Goal: Navigation & Orientation: Find specific page/section

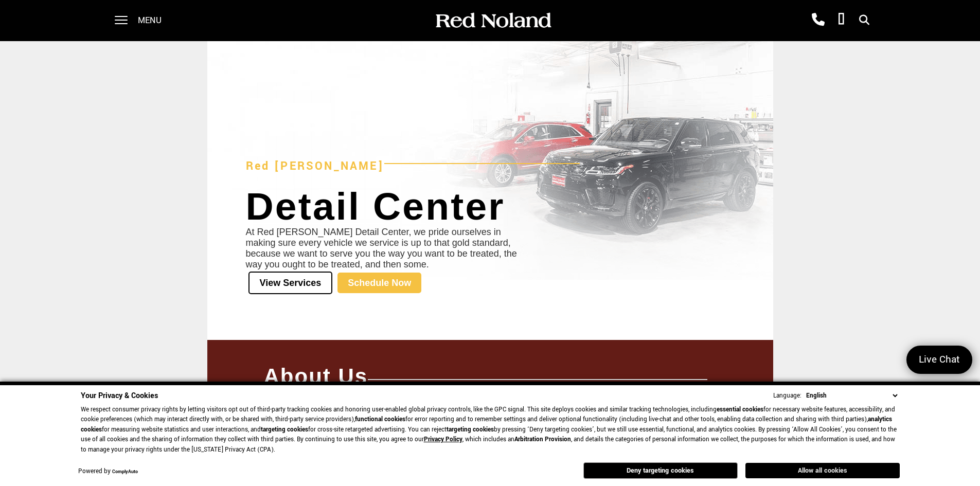
click at [802, 472] on button "Allow all cookies" at bounding box center [822, 470] width 154 height 15
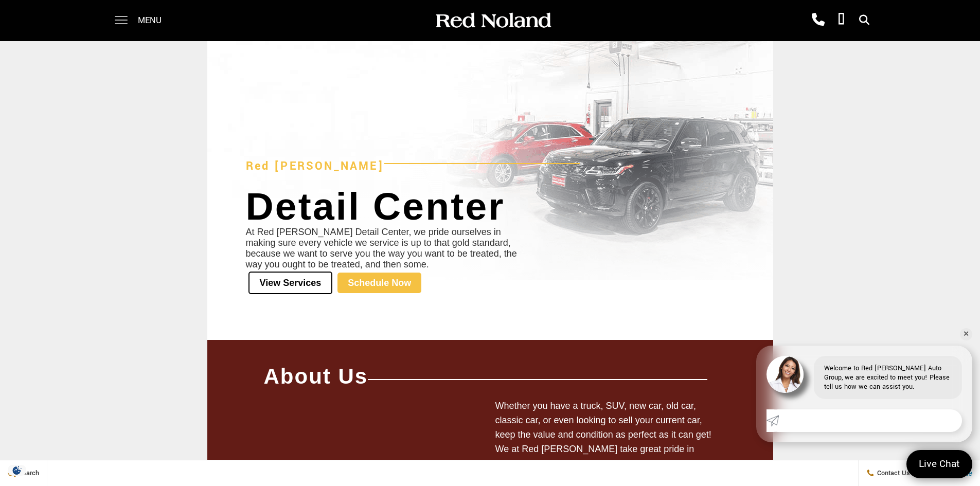
click at [115, 18] on span at bounding box center [121, 20] width 13 height 41
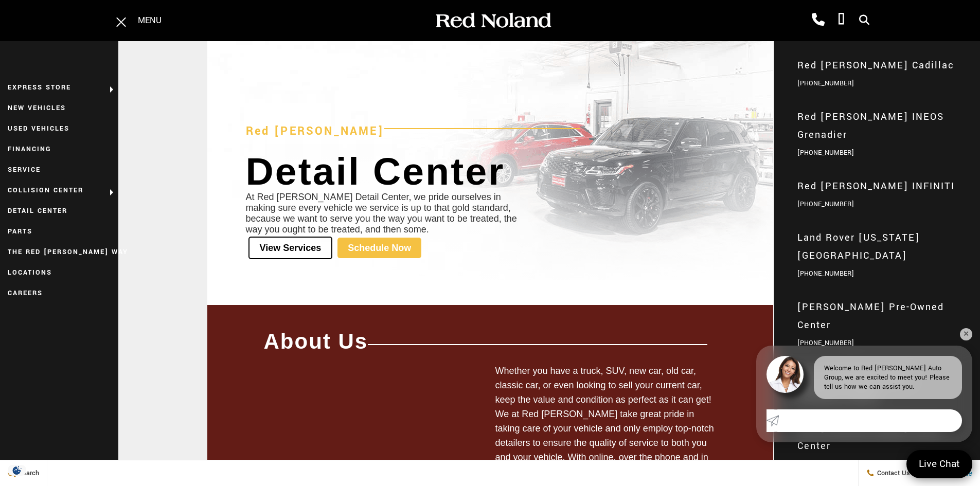
scroll to position [51, 0]
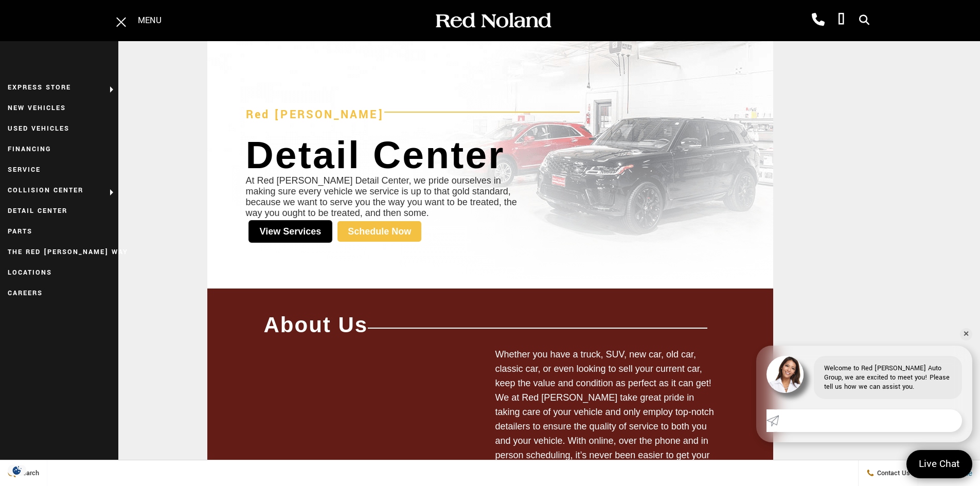
click at [307, 227] on link "View Services" at bounding box center [290, 231] width 84 height 23
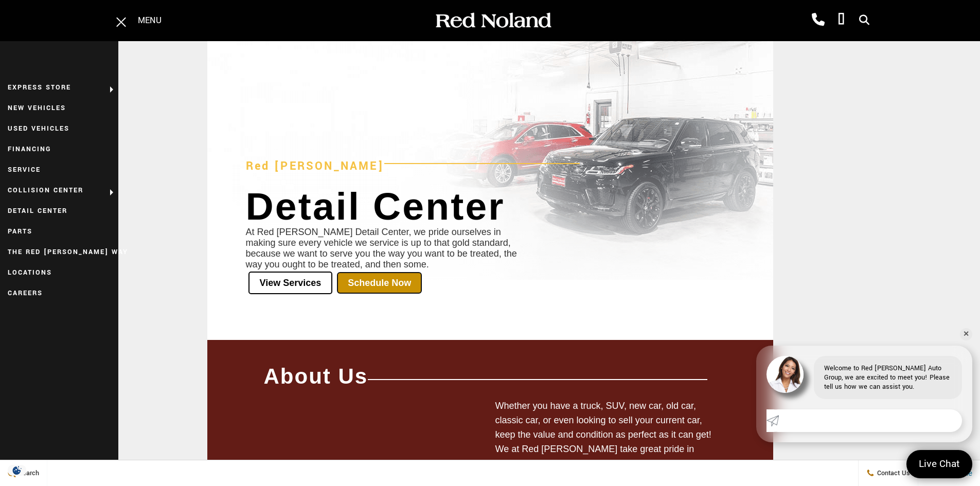
click at [402, 283] on link "Schedule Now" at bounding box center [379, 283] width 84 height 21
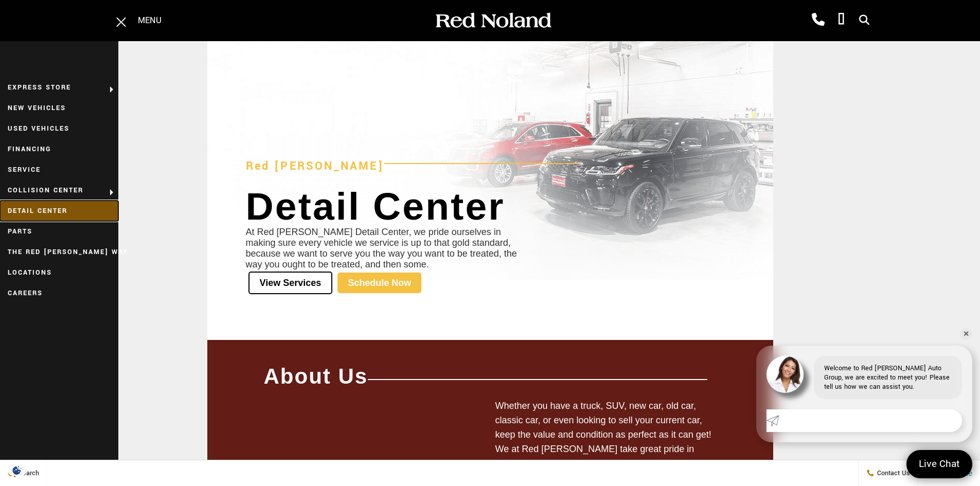
click at [41, 206] on link "Detail Center" at bounding box center [59, 211] width 118 height 21
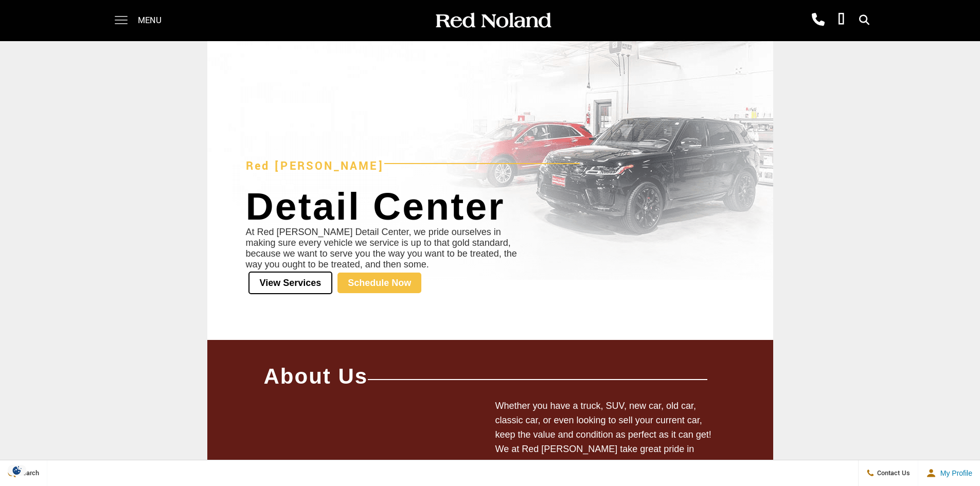
click at [126, 12] on span at bounding box center [121, 20] width 13 height 41
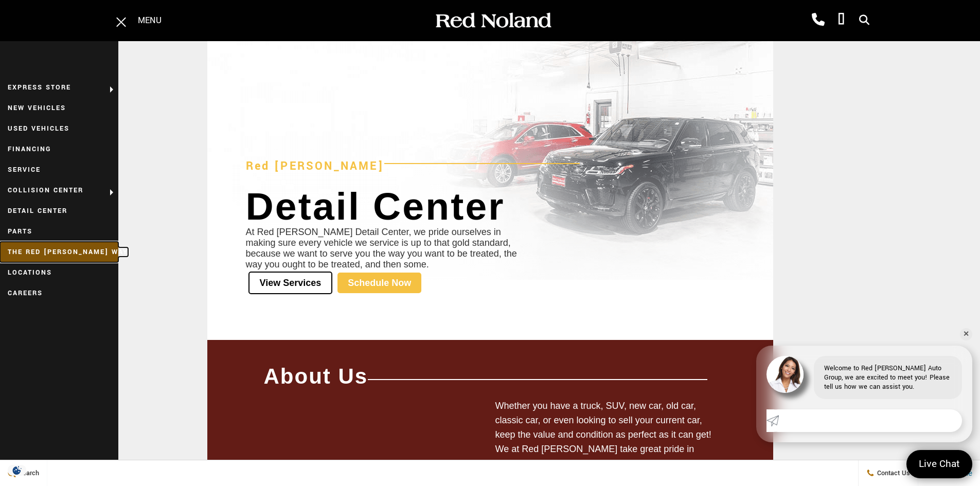
click at [33, 255] on link "The Red [PERSON_NAME] Way" at bounding box center [59, 252] width 118 height 21
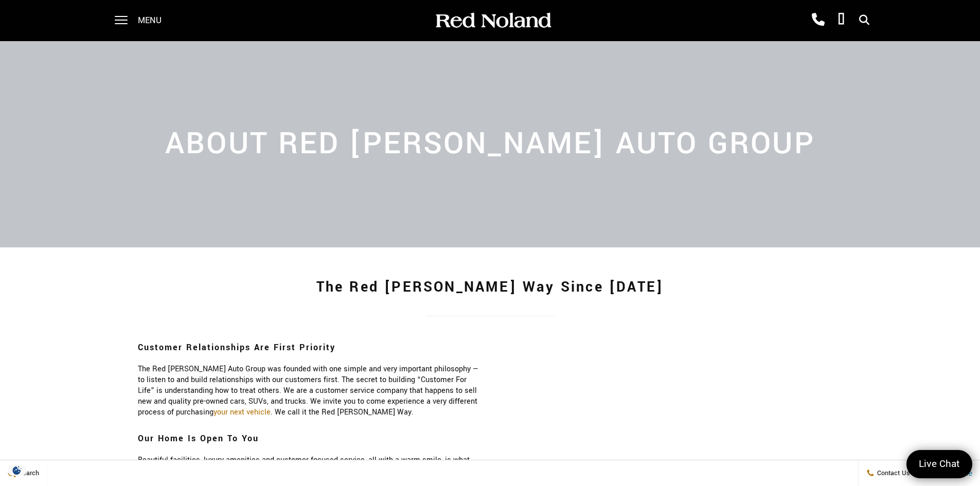
click at [302, 286] on h1 "The Red [PERSON_NAME] Way Since [DATE]" at bounding box center [490, 287] width 720 height 41
click at [638, 21] on div "Menu Red Noland Cadillac (719) 633-4633 Red Noland INEOS Grenadier (719) 444-88…" at bounding box center [489, 20] width 771 height 41
click at [125, 7] on span at bounding box center [121, 20] width 13 height 41
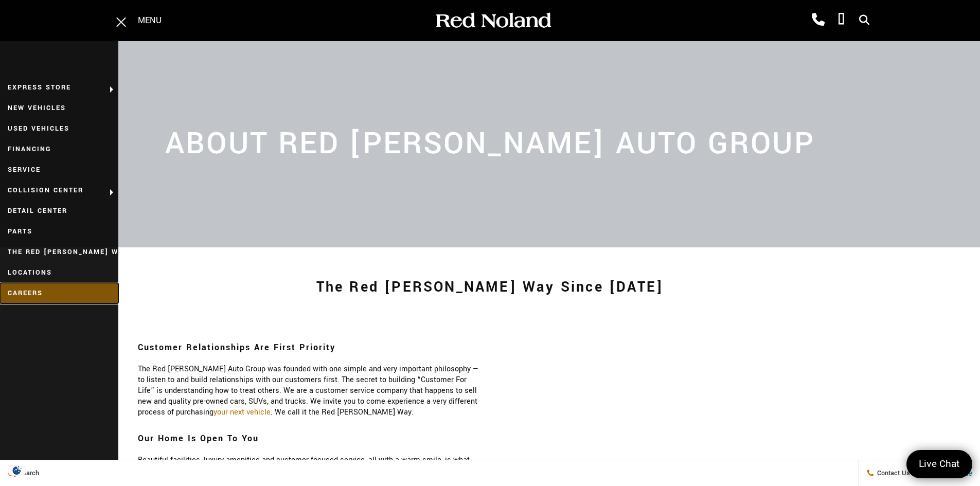
click at [30, 283] on link "Careers" at bounding box center [59, 293] width 118 height 21
click at [31, 292] on link "Careers" at bounding box center [59, 293] width 118 height 21
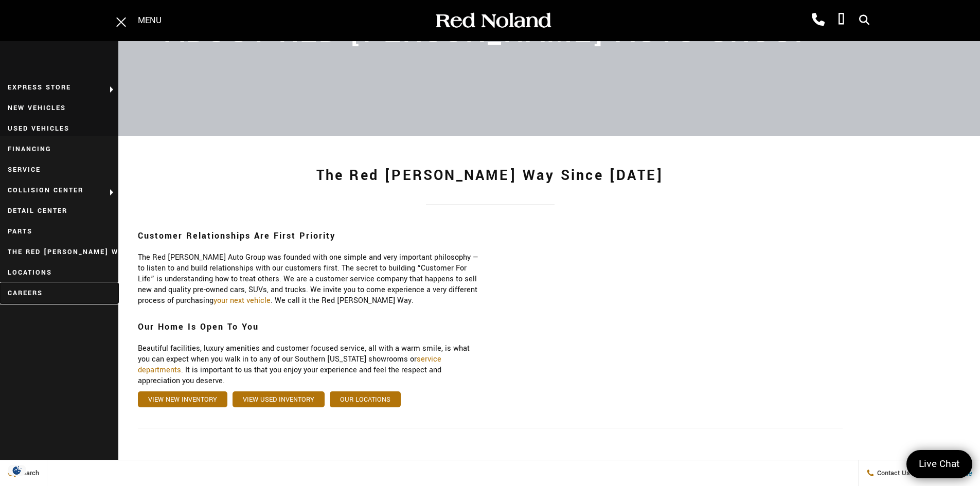
scroll to position [257, 0]
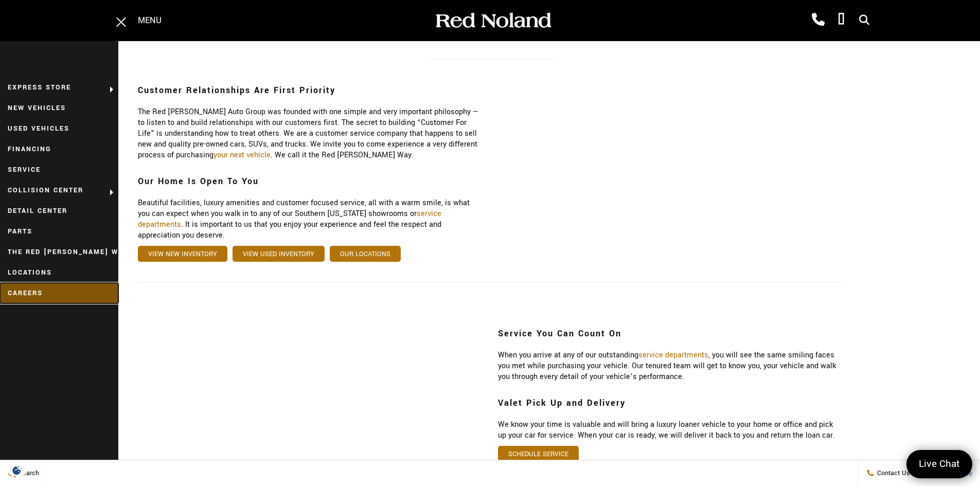
click at [39, 291] on link "Careers" at bounding box center [59, 293] width 118 height 21
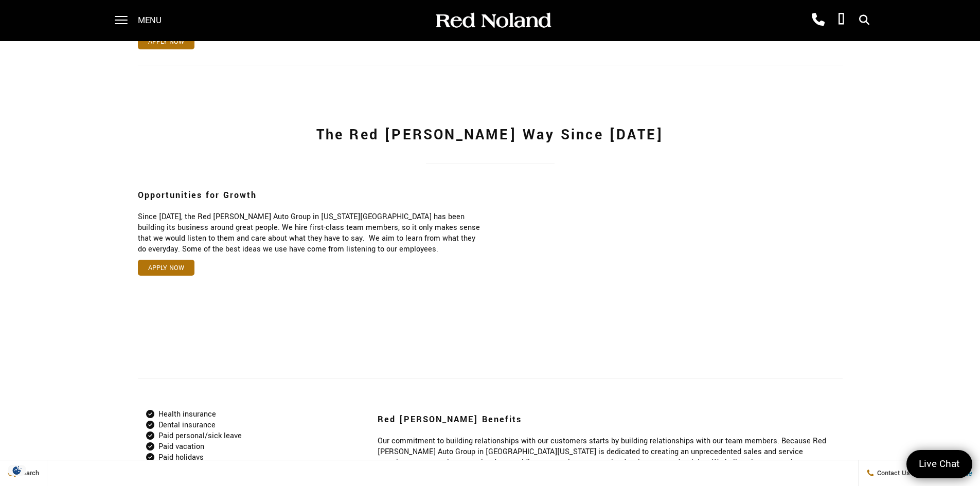
scroll to position [874, 0]
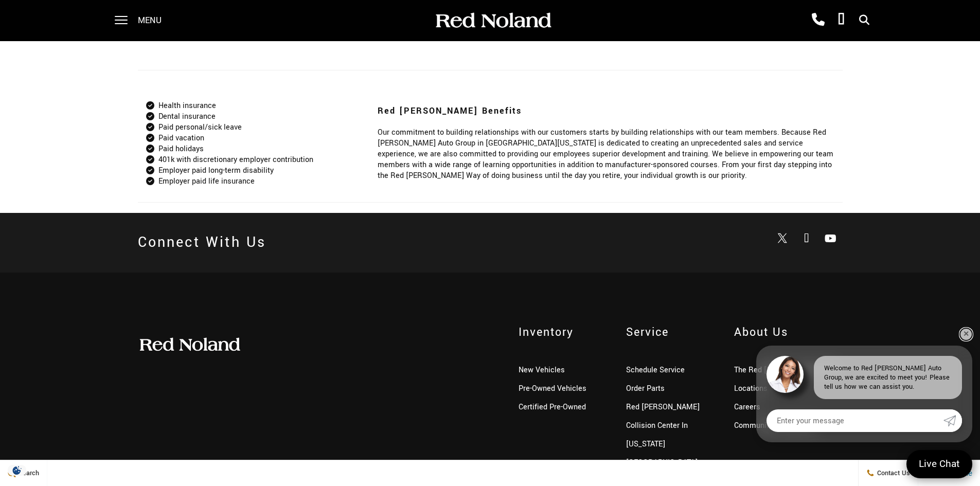
click at [962, 337] on link "✕" at bounding box center [966, 334] width 12 height 12
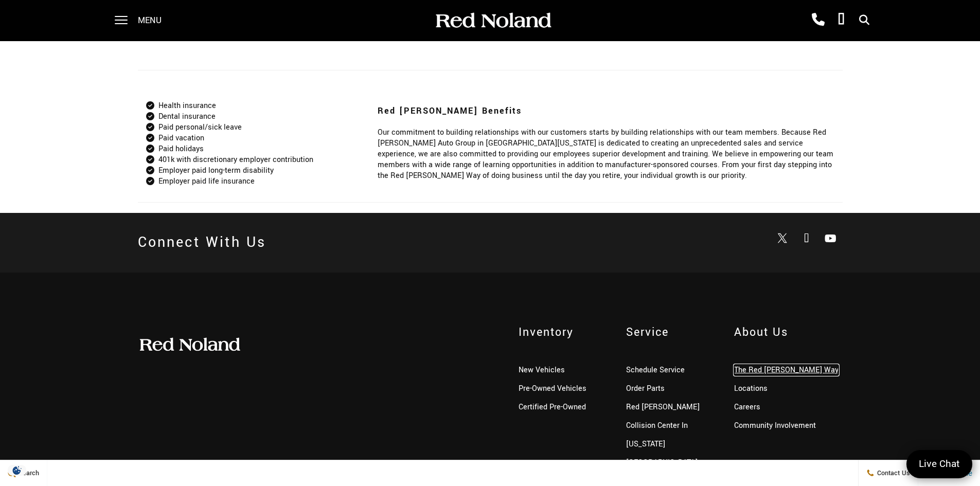
click at [763, 374] on link "The Red [PERSON_NAME] Way" at bounding box center [786, 370] width 104 height 11
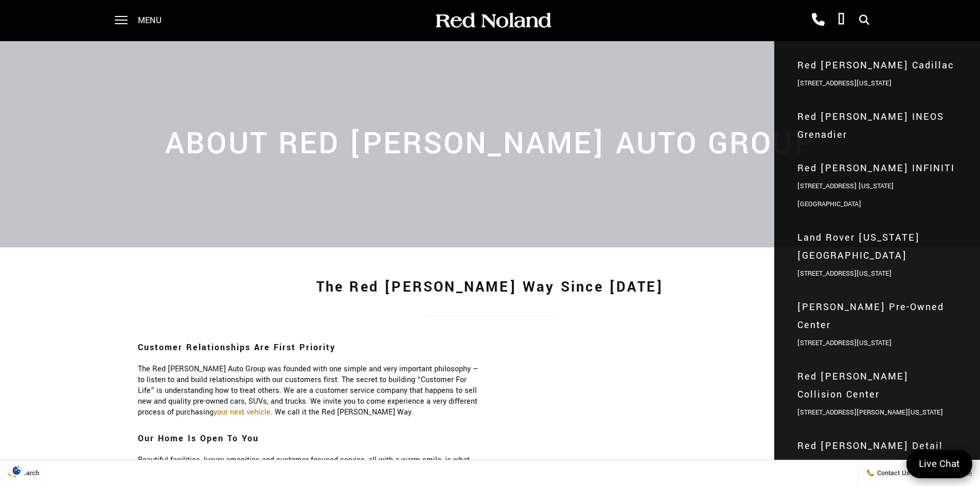
click at [824, 477] on link "[STREET_ADDRESS][US_STATE]" at bounding box center [844, 481] width 94 height 9
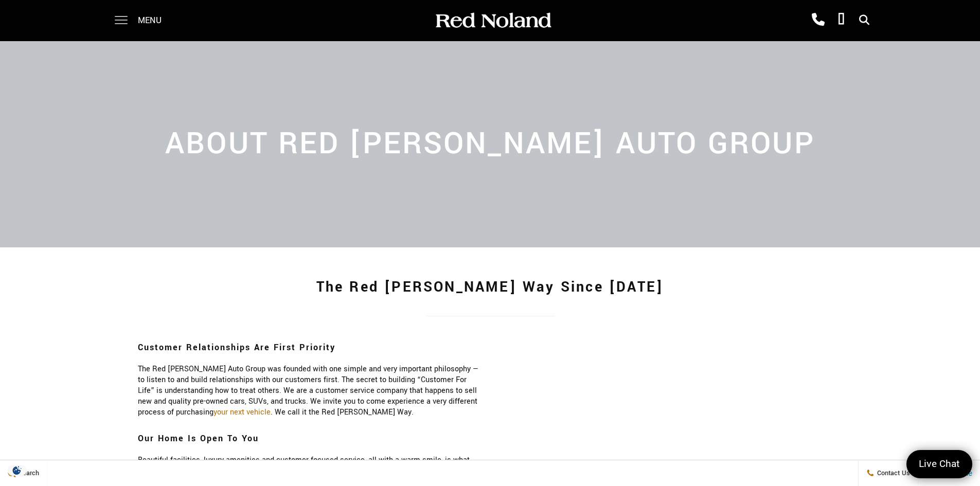
click at [118, 21] on span at bounding box center [121, 20] width 13 height 41
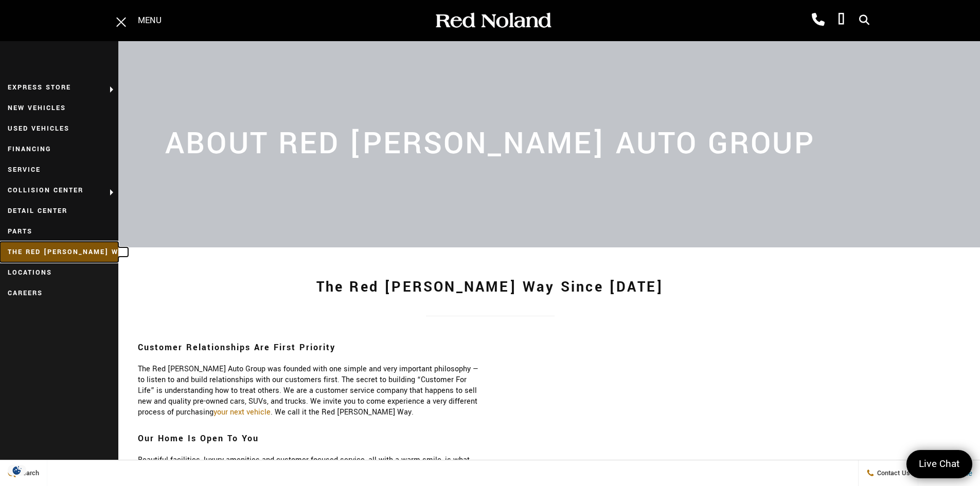
click at [31, 249] on link "The Red [PERSON_NAME] Way" at bounding box center [59, 252] width 118 height 21
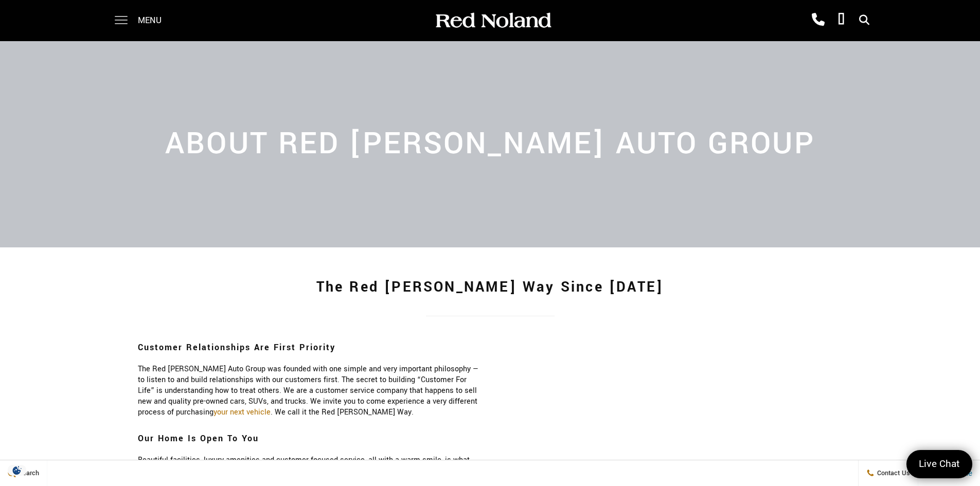
click at [122, 17] on span at bounding box center [121, 16] width 13 height 1
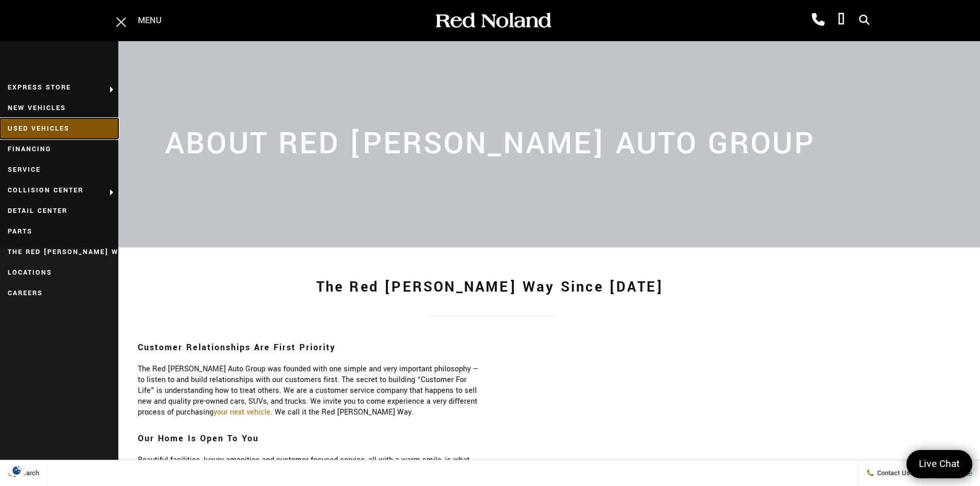
click at [24, 129] on link "Used Vehicles" at bounding box center [59, 128] width 118 height 21
